Goal: Transaction & Acquisition: Book appointment/travel/reservation

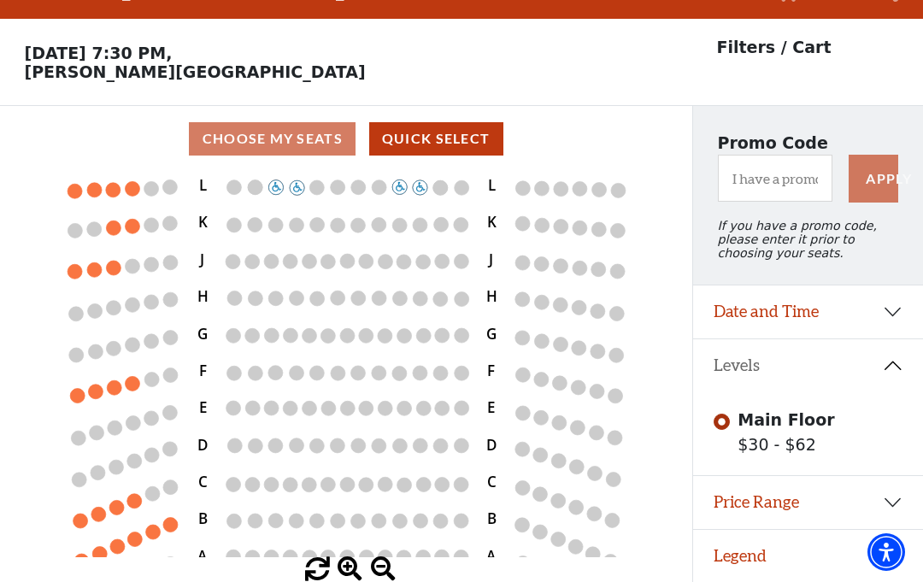
scroll to position [114, 0]
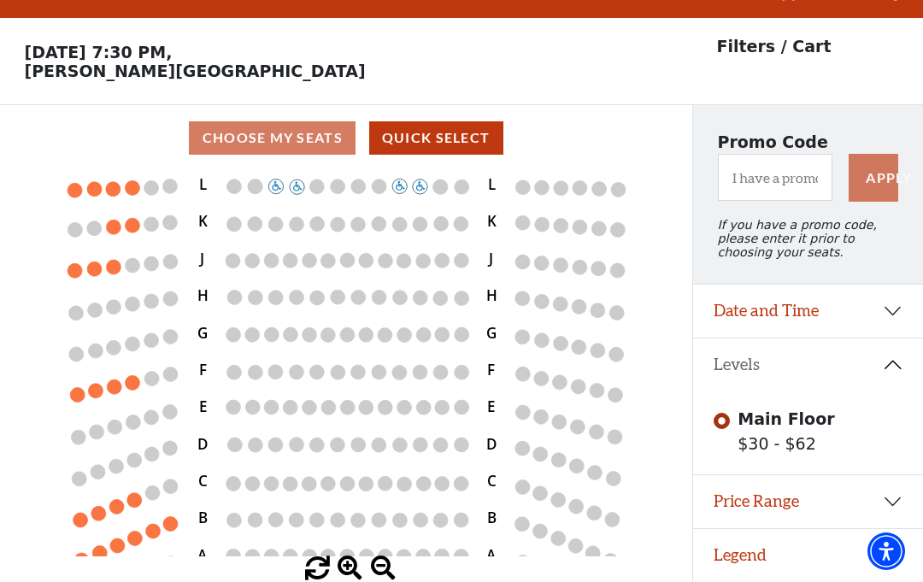
click at [127, 376] on circle at bounding box center [132, 383] width 15 height 15
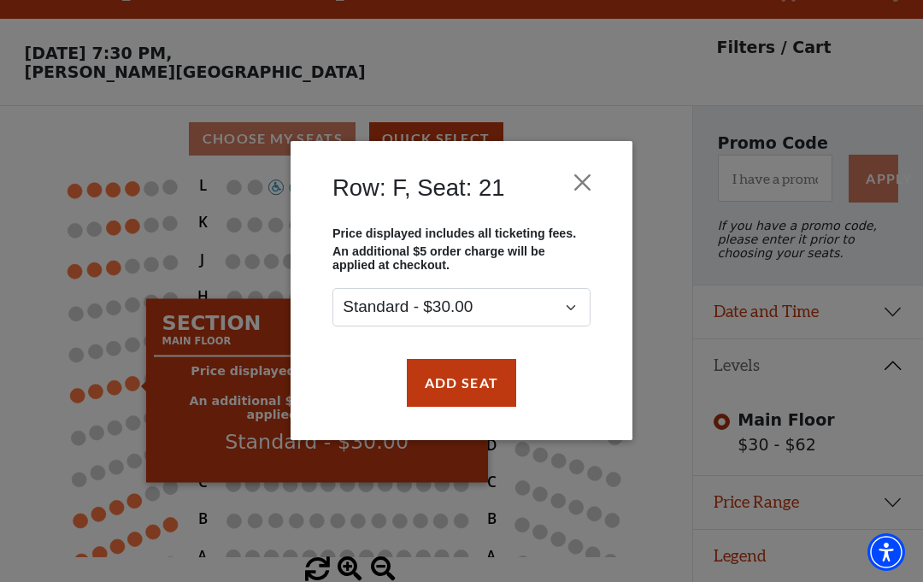
click at [595, 182] on button "Close" at bounding box center [583, 183] width 32 height 32
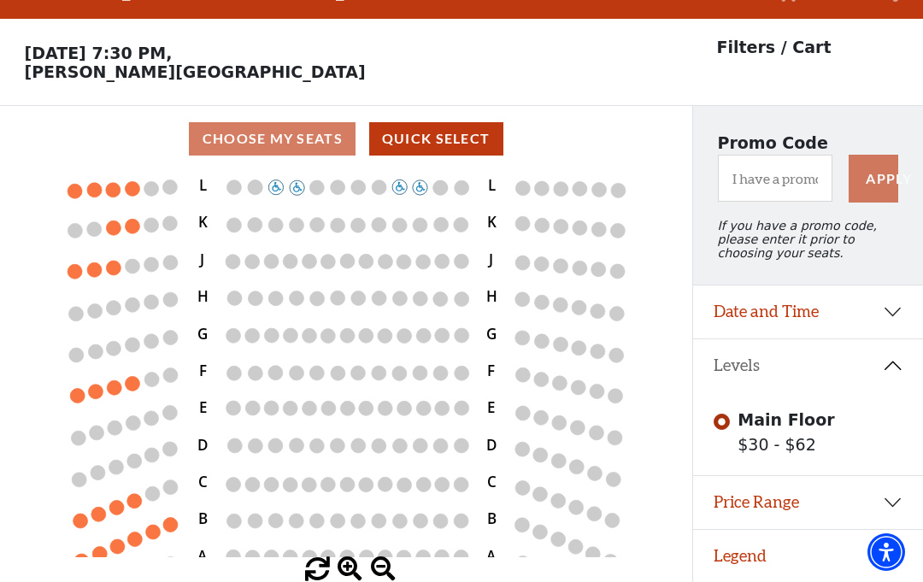
click at [133, 181] on circle at bounding box center [132, 188] width 15 height 15
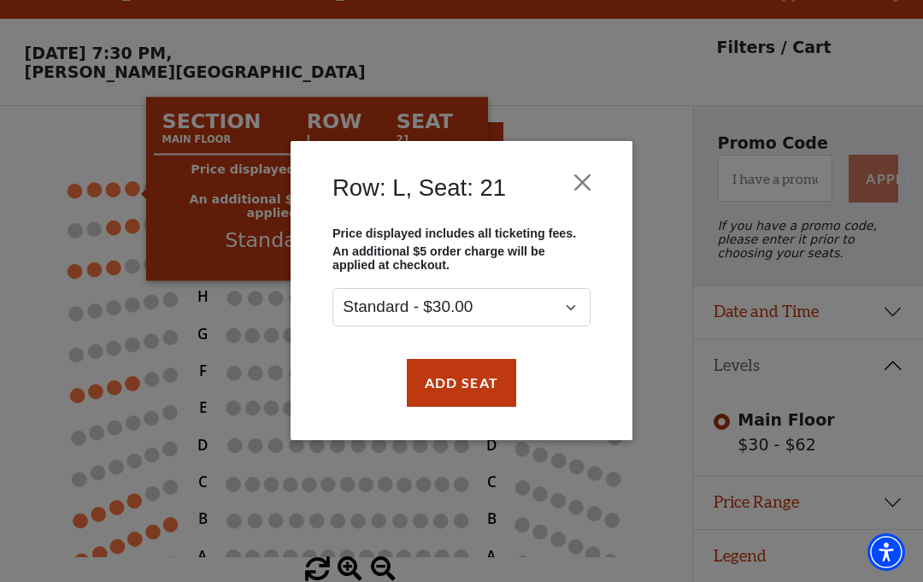
click at [180, 452] on div "Row: L, Seat: 21 Price displayed includes all ticketing fees. An additional $5 …" at bounding box center [461, 291] width 923 height 582
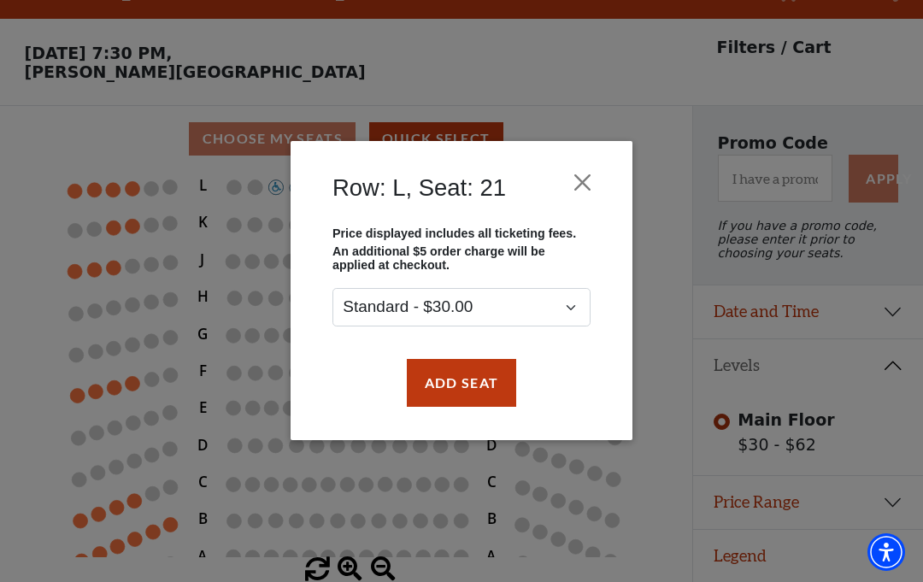
click at [591, 185] on button "Close" at bounding box center [583, 183] width 32 height 32
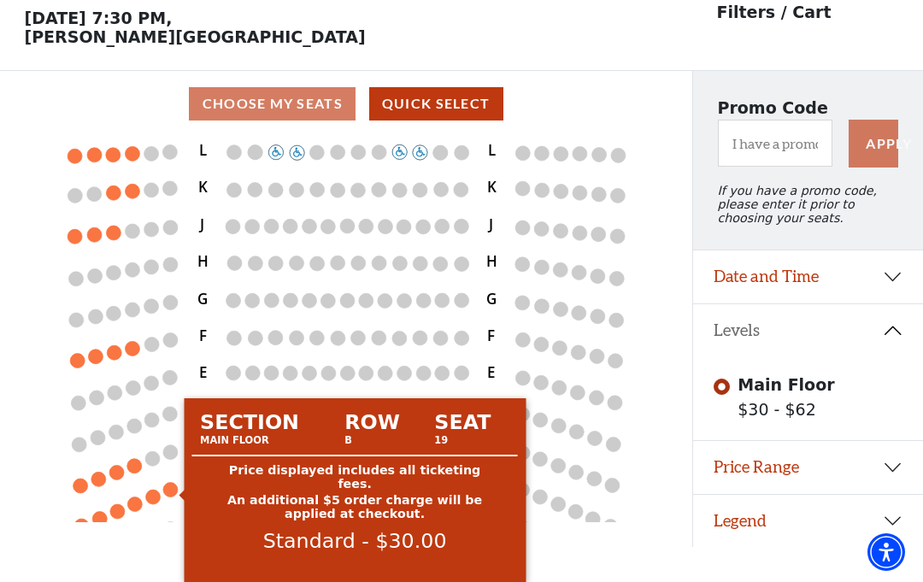
click at [169, 482] on circle at bounding box center [169, 489] width 15 height 15
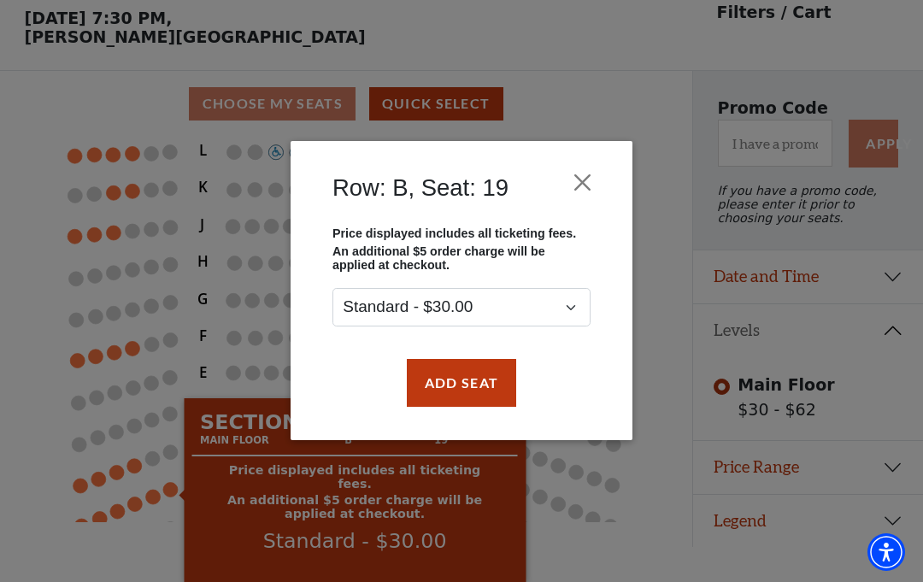
click at [596, 180] on button "Close" at bounding box center [583, 183] width 32 height 32
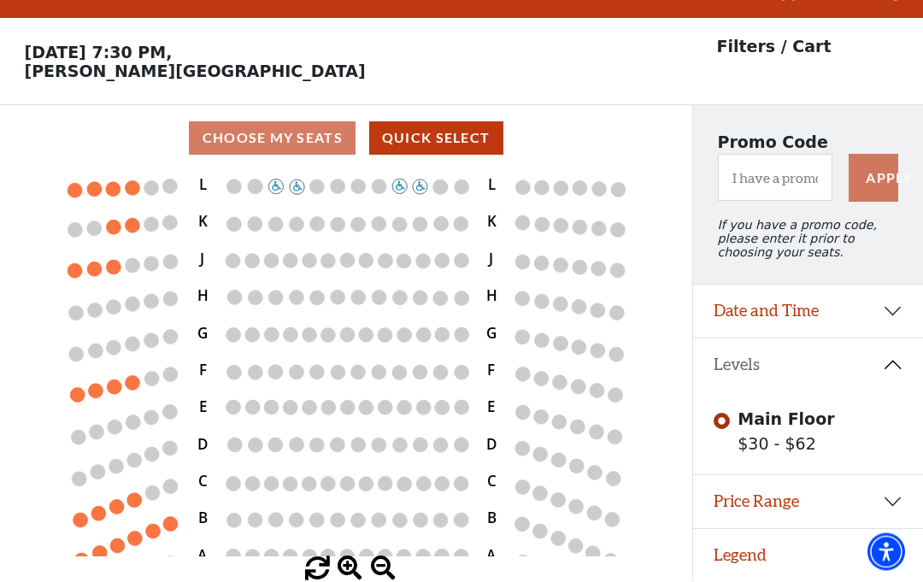
scroll to position [38, 0]
click at [896, 366] on button "Levels" at bounding box center [808, 365] width 230 height 53
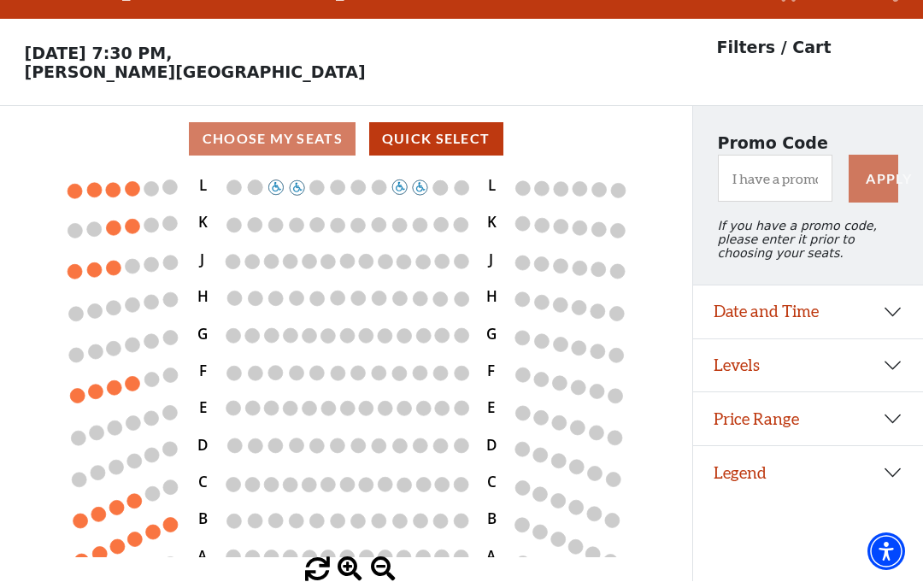
click at [896, 364] on button "Levels" at bounding box center [808, 366] width 230 height 53
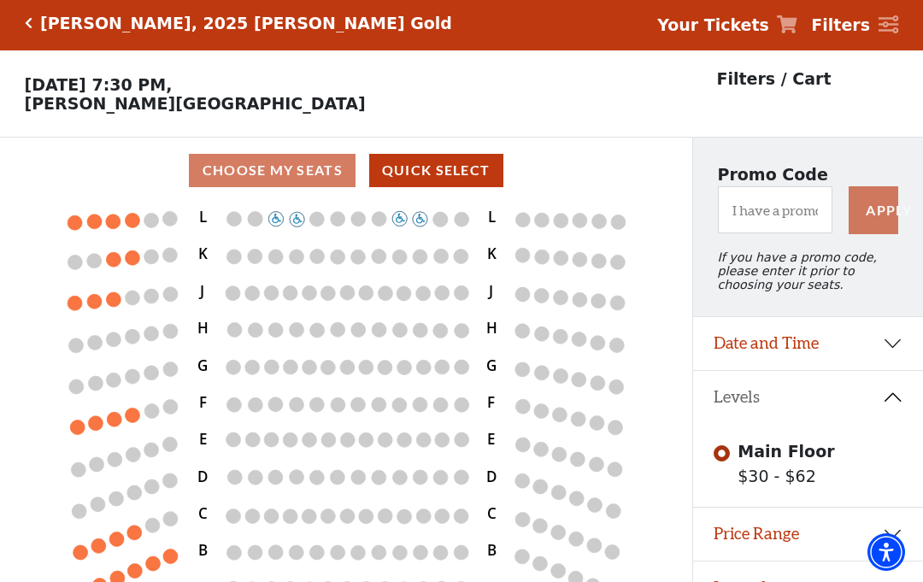
scroll to position [0, 0]
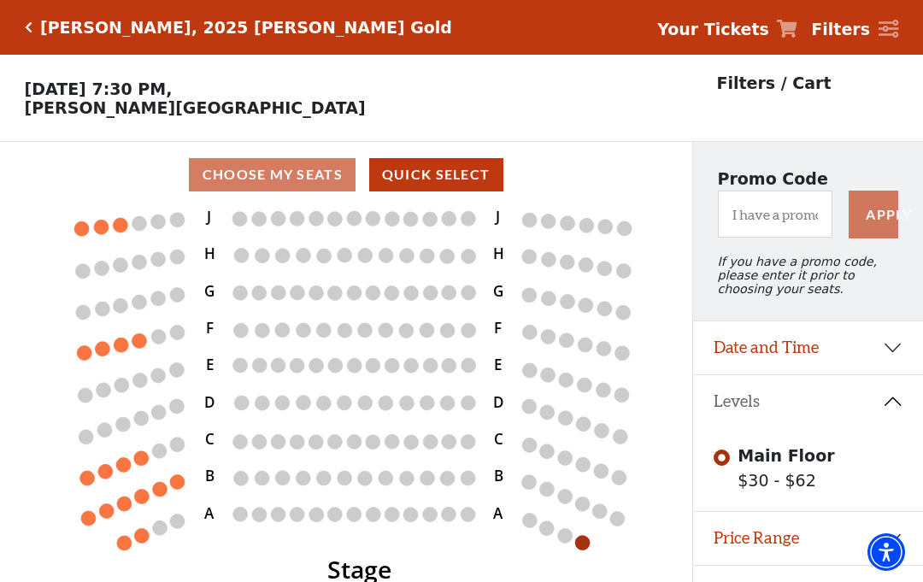
click at [592, 534] on icon "Stage L K J H G F E D C B A L K J H G F E D C B A" at bounding box center [346, 401] width 623 height 386
click at [588, 544] on circle at bounding box center [582, 542] width 15 height 15
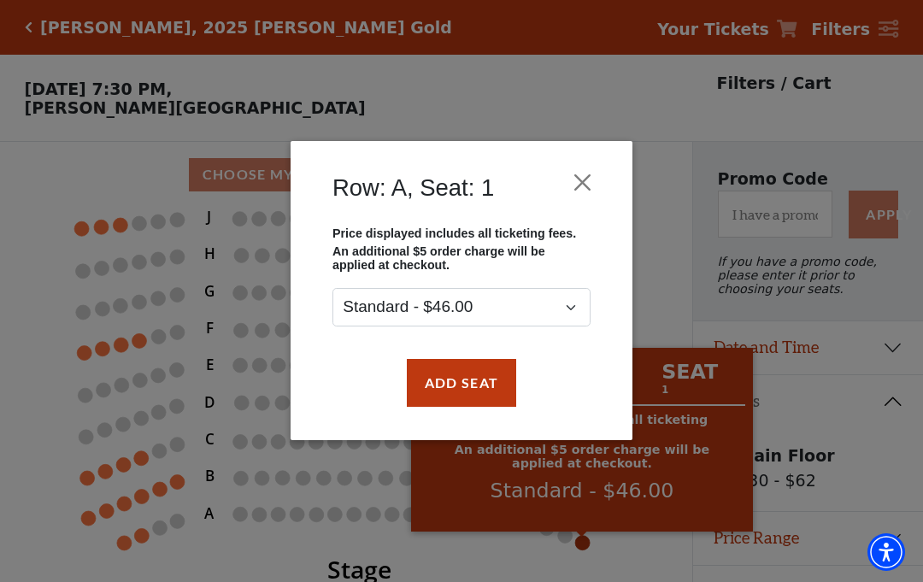
click at [655, 91] on div "Row: A, Seat: 1 Price displayed includes all ticketing fees. An additional $5 o…" at bounding box center [461, 291] width 923 height 582
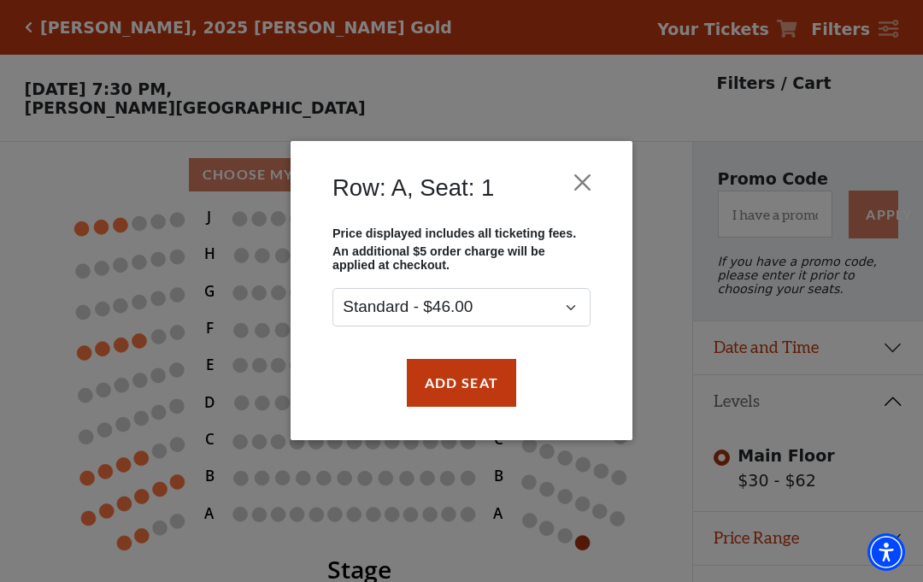
click at [668, 109] on div "Row: A, Seat: 1 Price displayed includes all ticketing fees. An additional $5 o…" at bounding box center [461, 291] width 923 height 582
click at [675, 221] on div "Row: A, Seat: 1 Price displayed includes all ticketing fees. An additional $5 o…" at bounding box center [461, 291] width 923 height 582
click at [595, 186] on button "Close" at bounding box center [583, 183] width 32 height 32
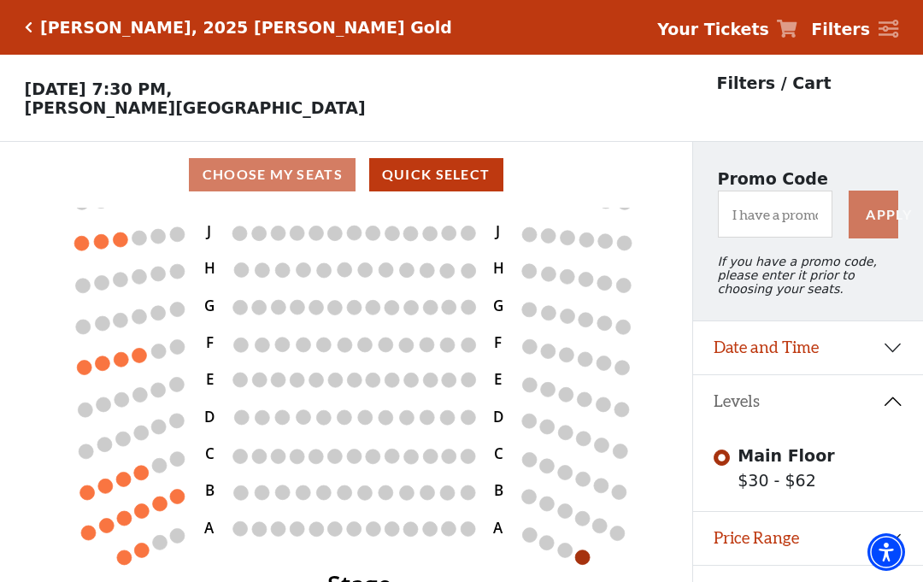
click at [152, 339] on icon "Stage L K J H G F E D C B A L K J H G F E D C B A" at bounding box center [346, 401] width 623 height 386
click at [148, 355] on icon "Stage L K J H G F E D C B A L K J H G F E D C B A" at bounding box center [346, 401] width 623 height 386
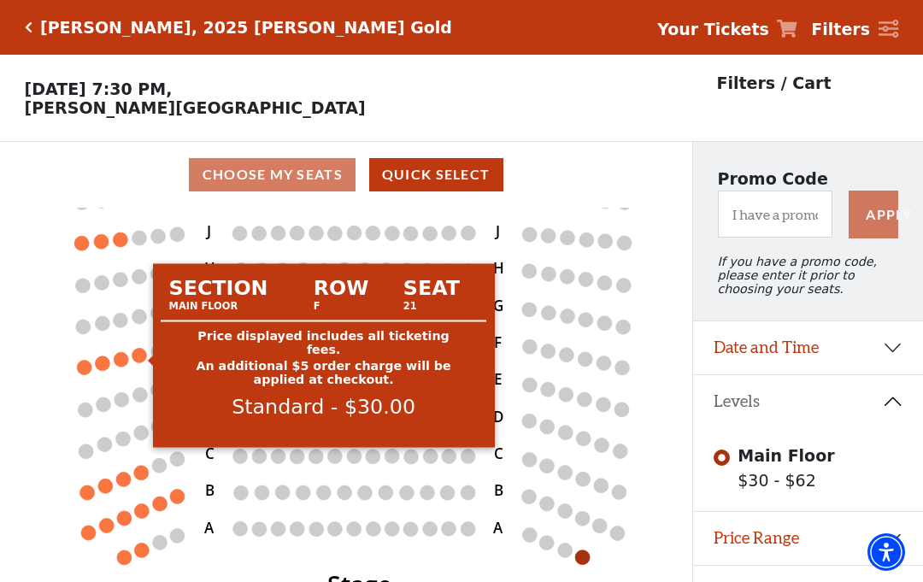
click at [138, 355] on circle at bounding box center [139, 355] width 15 height 15
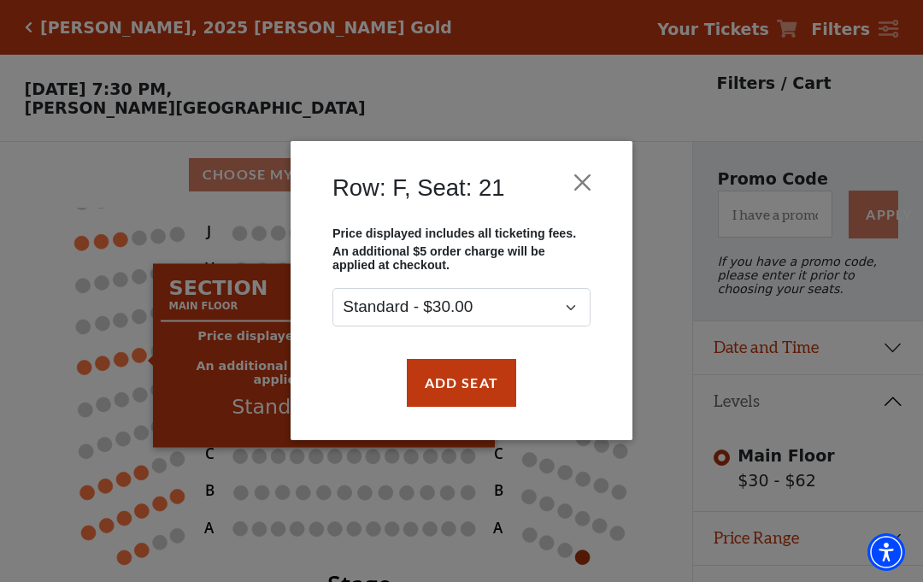
click at [588, 179] on button "Close" at bounding box center [583, 183] width 32 height 32
